Goal: Task Accomplishment & Management: Manage account settings

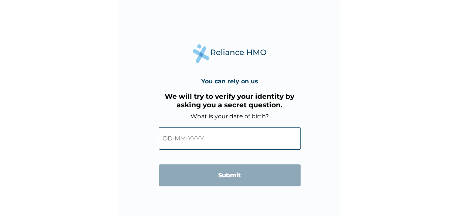
click at [241, 135] on input "text" at bounding box center [230, 138] width 142 height 23
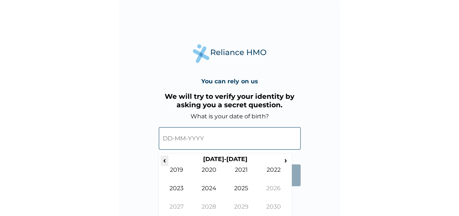
click at [165, 162] on span "‹" at bounding box center [165, 160] width 8 height 9
click at [165, 161] on span "‹" at bounding box center [165, 160] width 8 height 9
click at [216, 189] on td "1984" at bounding box center [209, 194] width 32 height 18
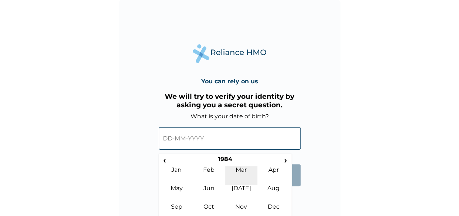
click at [234, 167] on td "Mar" at bounding box center [241, 175] width 32 height 18
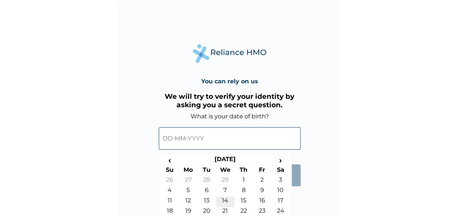
click at [224, 201] on td "14" at bounding box center [225, 202] width 18 height 10
type input "14-03-1984"
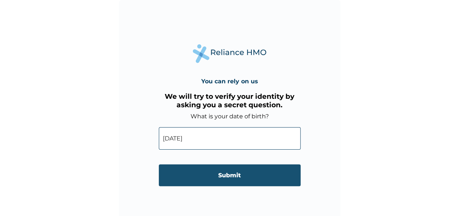
click at [224, 172] on input "Submit" at bounding box center [230, 176] width 142 height 22
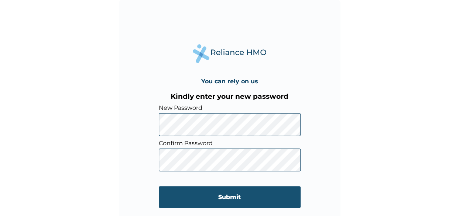
click at [227, 198] on input "Submit" at bounding box center [230, 197] width 142 height 22
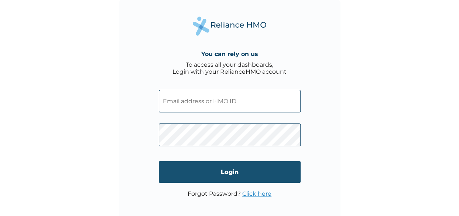
click at [229, 172] on input "Login" at bounding box center [230, 172] width 142 height 22
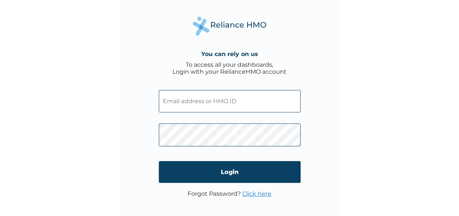
click at [173, 100] on input "text" at bounding box center [230, 101] width 142 height 23
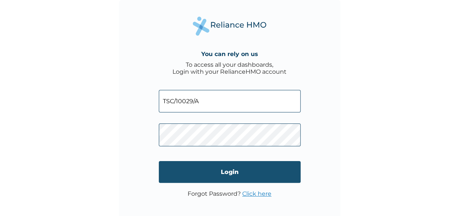
type input "TSC/10029/A"
click at [228, 171] on input "Login" at bounding box center [230, 172] width 142 height 22
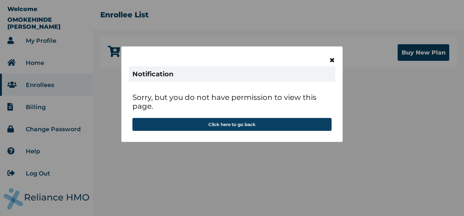
click at [334, 60] on span "×" at bounding box center [332, 60] width 6 height 13
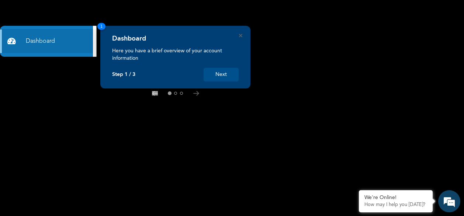
click at [223, 75] on button "Next" at bounding box center [221, 75] width 35 height 14
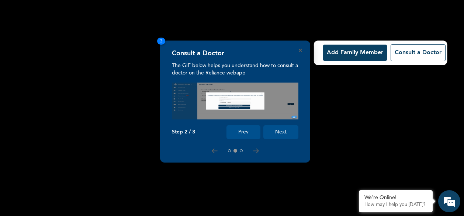
click at [286, 132] on button "Next" at bounding box center [281, 132] width 35 height 14
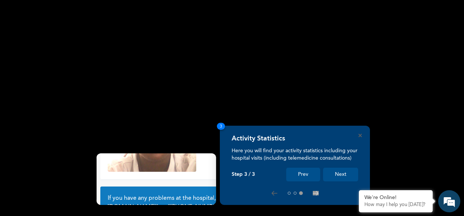
scroll to position [69, 0]
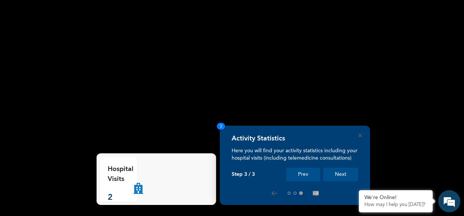
click at [108, 168] on p "Hospital Visits" at bounding box center [121, 175] width 26 height 20
click at [109, 167] on p "Hospital Visits" at bounding box center [121, 175] width 26 height 20
drag, startPoint x: 109, startPoint y: 167, endPoint x: 96, endPoint y: 105, distance: 63.1
click at [96, 105] on rect at bounding box center [232, 108] width 464 height 216
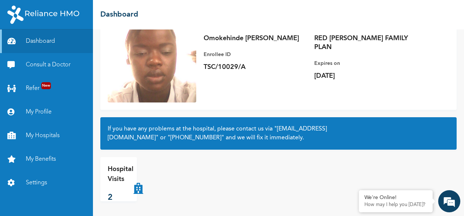
scroll to position [0, 0]
click at [118, 178] on p "Hospital Visits" at bounding box center [121, 175] width 26 height 20
click at [139, 189] on icon at bounding box center [139, 180] width 10 height 30
click at [109, 197] on p "2" at bounding box center [121, 198] width 26 height 12
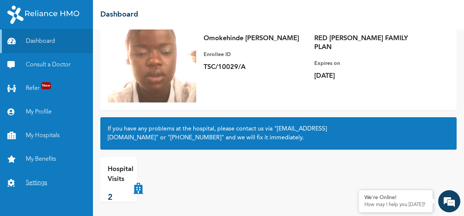
click at [45, 182] on link "Settings" at bounding box center [46, 183] width 93 height 24
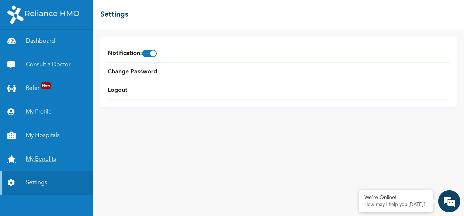
click at [42, 156] on link "My Benefits" at bounding box center [46, 160] width 93 height 24
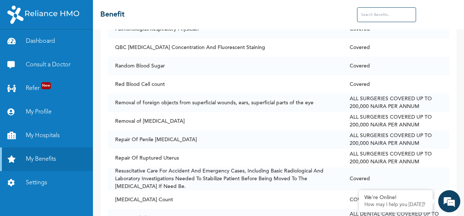
scroll to position [4243, 0]
